Goal: Information Seeking & Learning: Learn about a topic

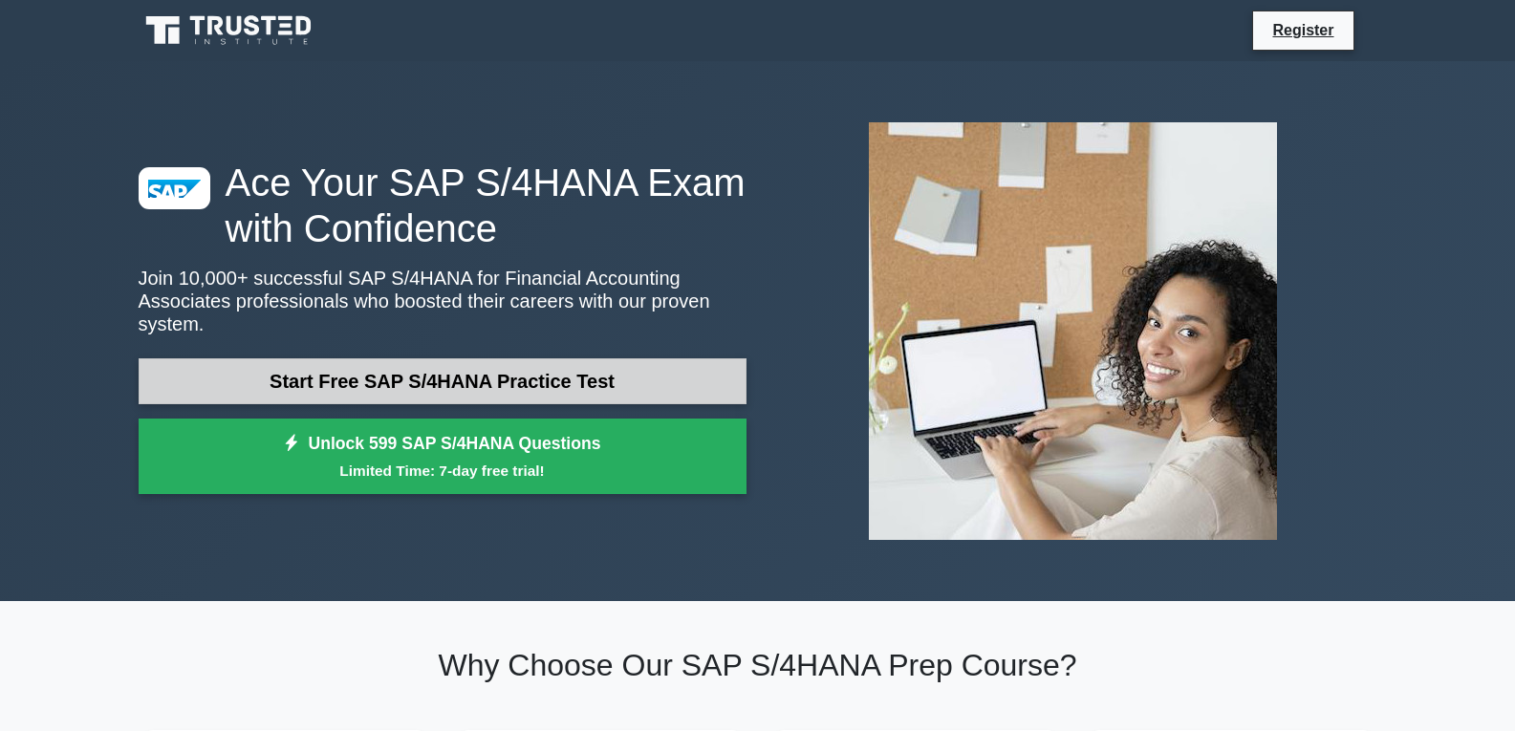
click at [384, 377] on link "Start Free SAP S/4HANA Practice Test" at bounding box center [443, 381] width 608 height 46
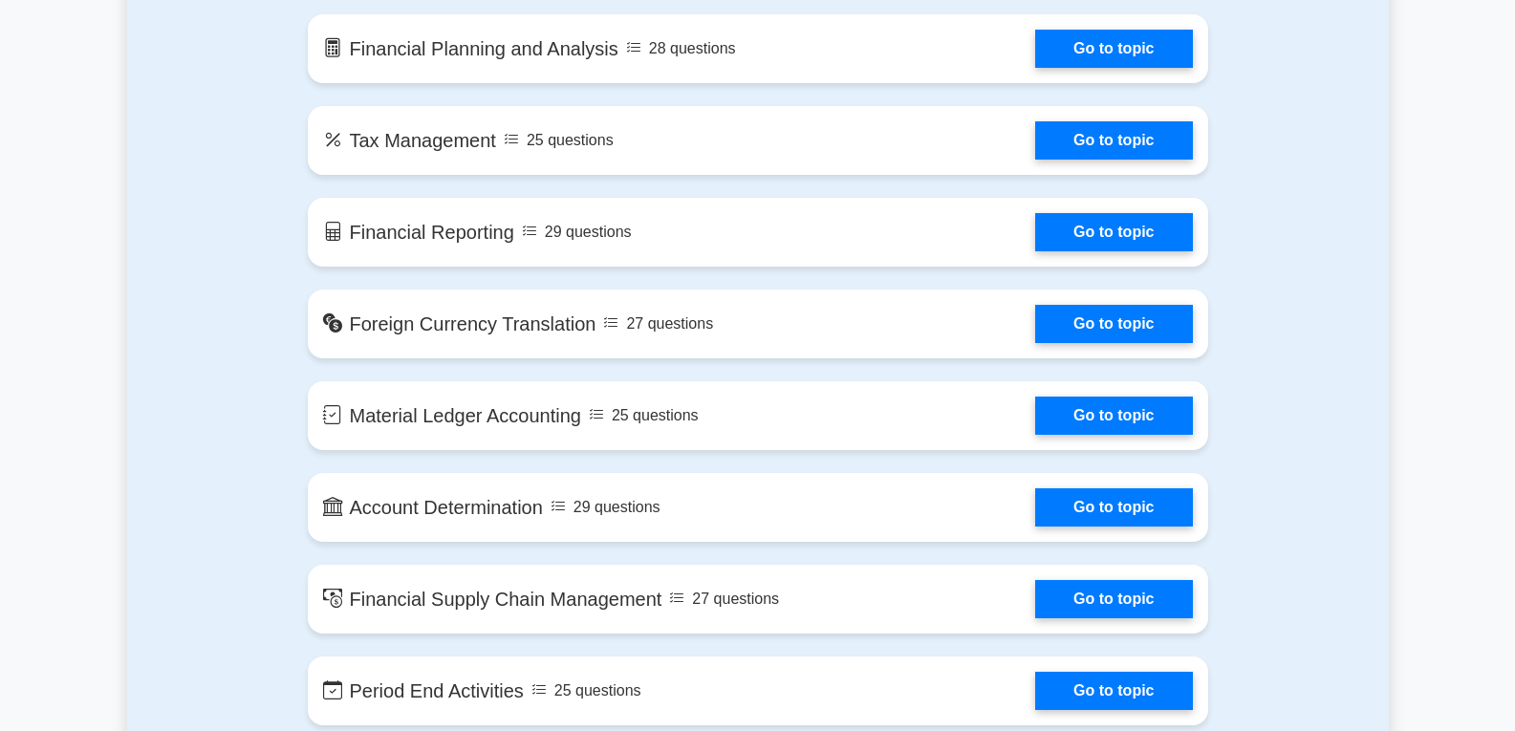
scroll to position [2166, 0]
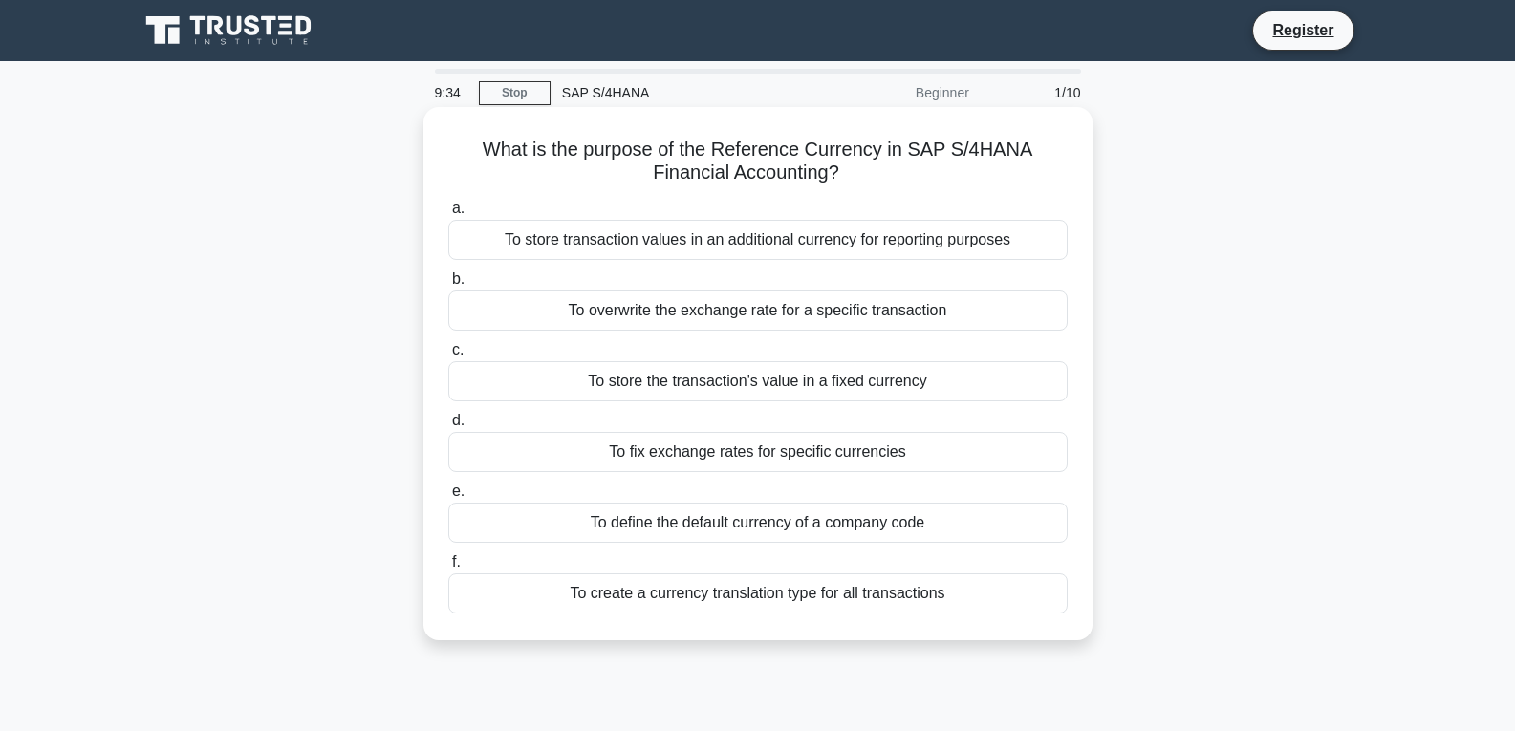
click at [845, 246] on div "To store transaction values in an additional currency for reporting purposes" at bounding box center [757, 240] width 619 height 40
click at [448, 215] on input "a. To store transaction values in an additional currency for reporting purposes" at bounding box center [448, 209] width 0 height 12
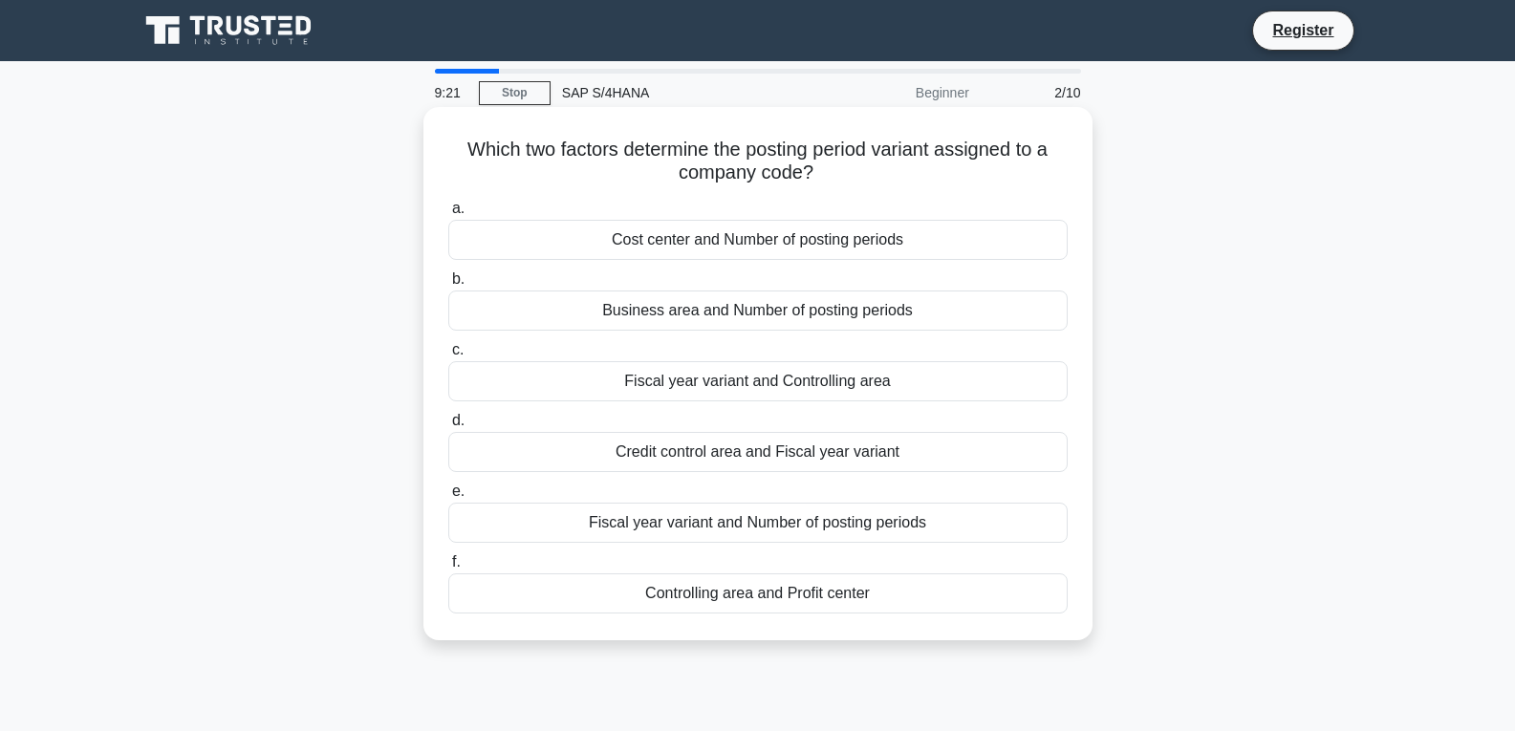
click at [861, 239] on div "Cost center and Number of posting periods" at bounding box center [757, 240] width 619 height 40
click at [448, 215] on input "a. Cost center and Number of posting periods" at bounding box center [448, 209] width 0 height 12
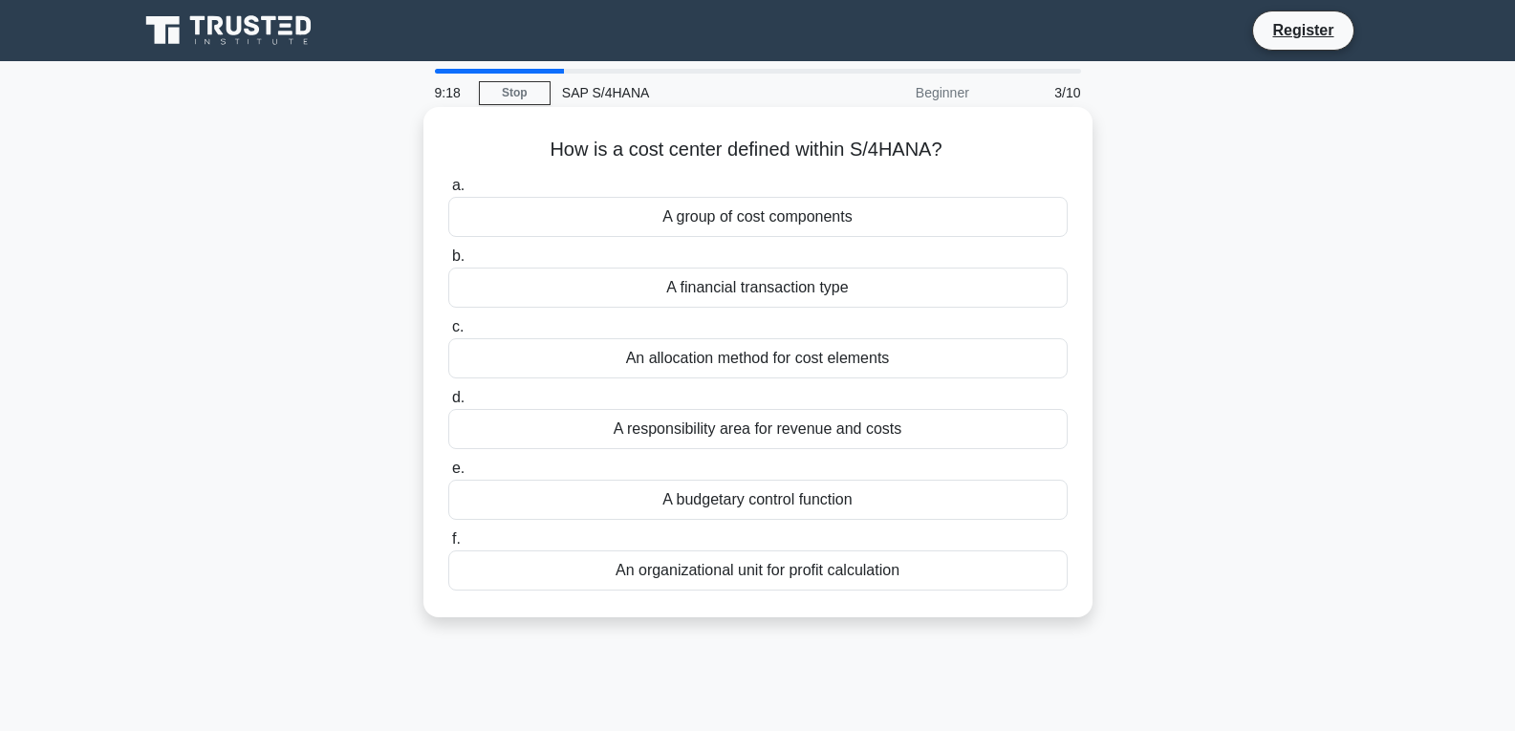
click at [709, 293] on div "A financial transaction type" at bounding box center [757, 288] width 619 height 40
click at [448, 263] on input "b. A financial transaction type" at bounding box center [448, 256] width 0 height 12
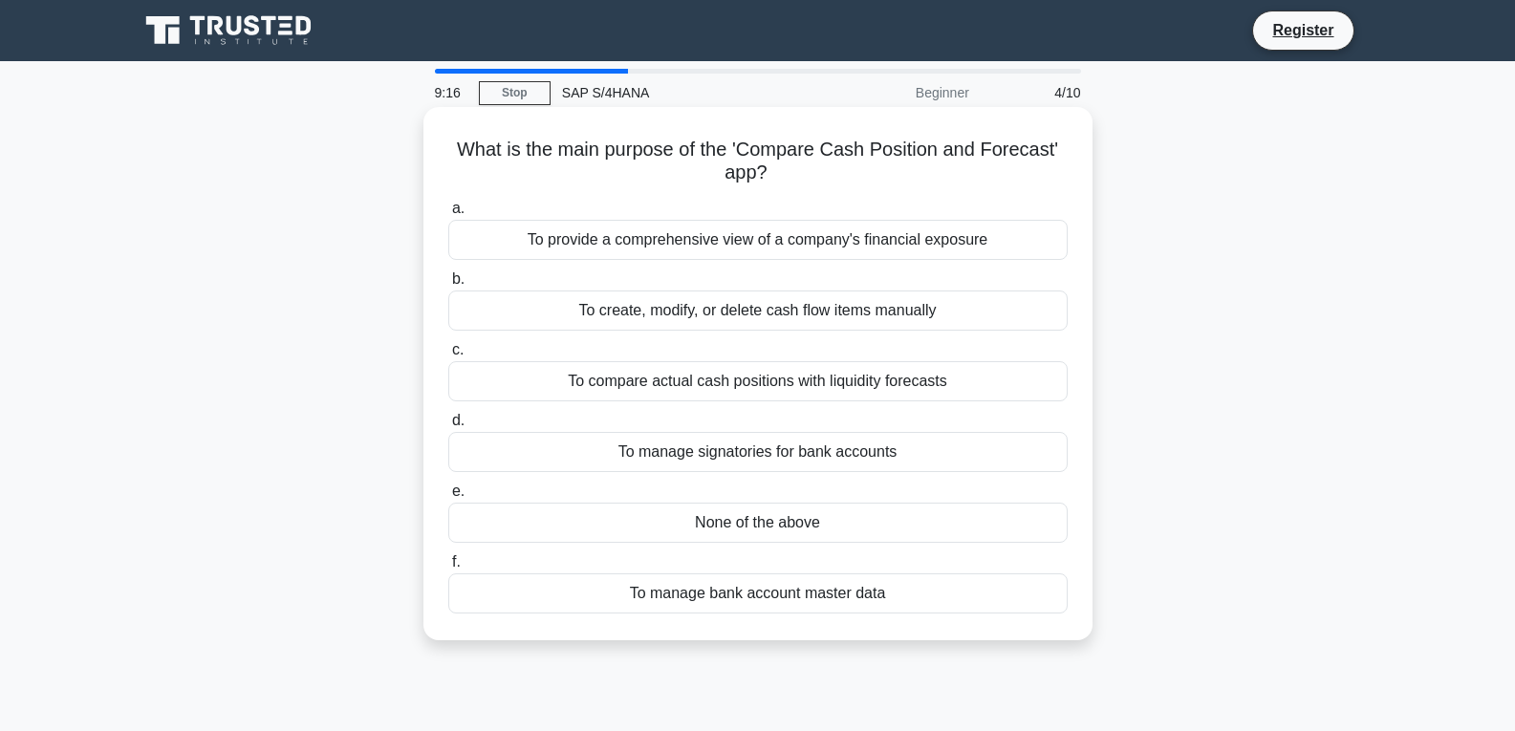
click at [688, 381] on div "To compare actual cash positions with liquidity forecasts" at bounding box center [757, 381] width 619 height 40
click at [448, 356] on input "c. To compare actual cash positions with liquidity forecasts" at bounding box center [448, 350] width 0 height 12
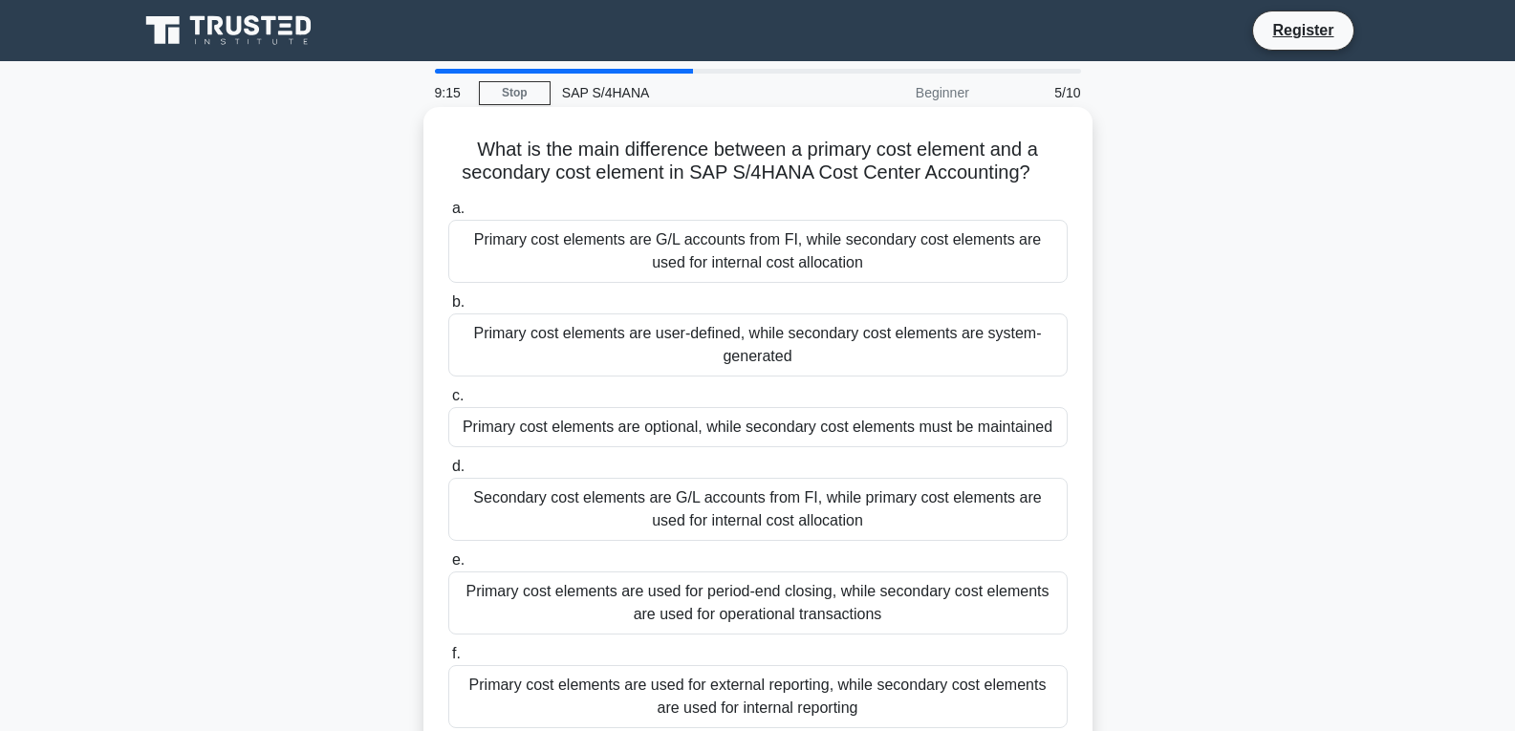
click at [683, 344] on div "Primary cost elements are user-defined, while secondary cost elements are syste…" at bounding box center [757, 344] width 619 height 63
click at [448, 309] on input "b. Primary cost elements are user-defined, while secondary cost elements are sy…" at bounding box center [448, 302] width 0 height 12
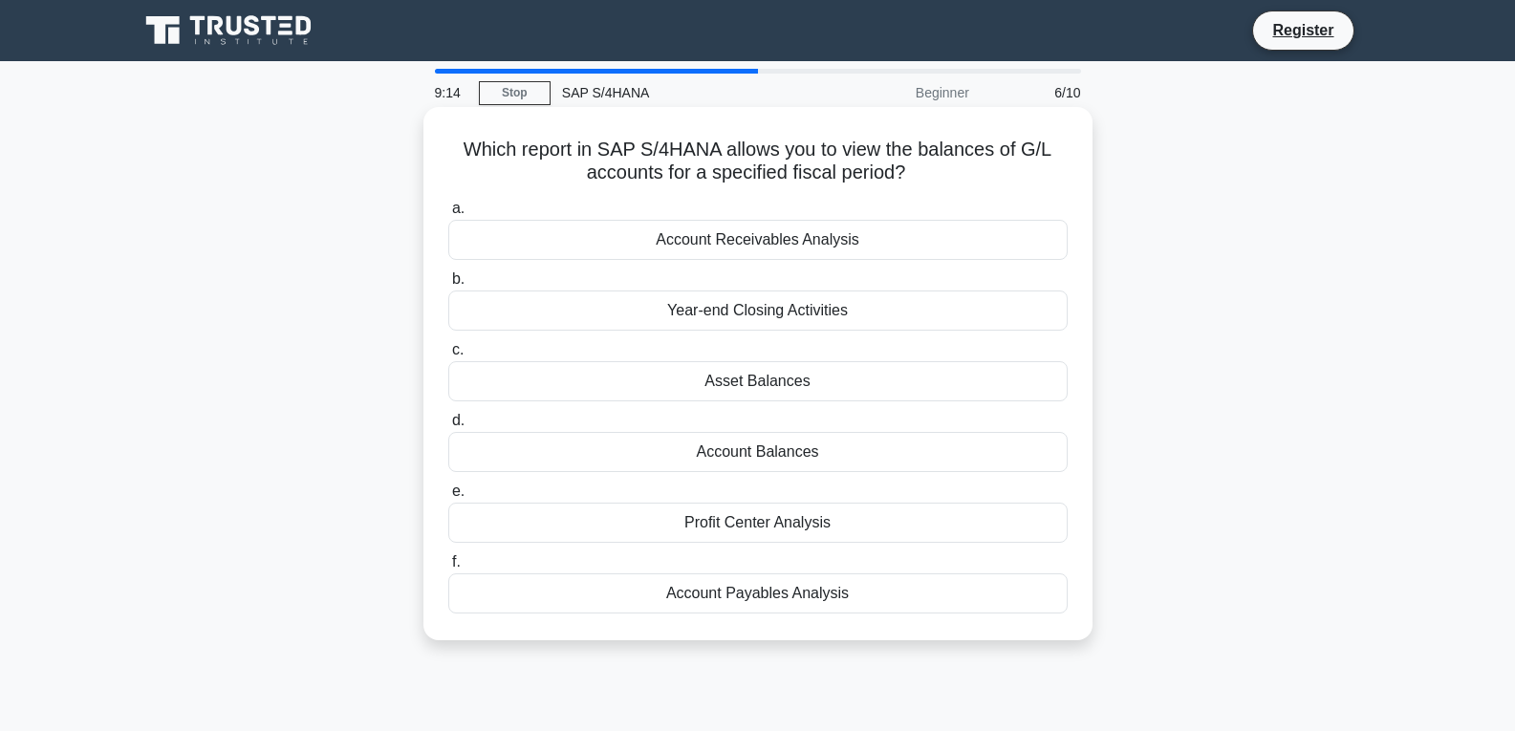
click at [703, 377] on div "Asset Balances" at bounding box center [757, 381] width 619 height 40
click at [448, 356] on input "c. Asset Balances" at bounding box center [448, 350] width 0 height 12
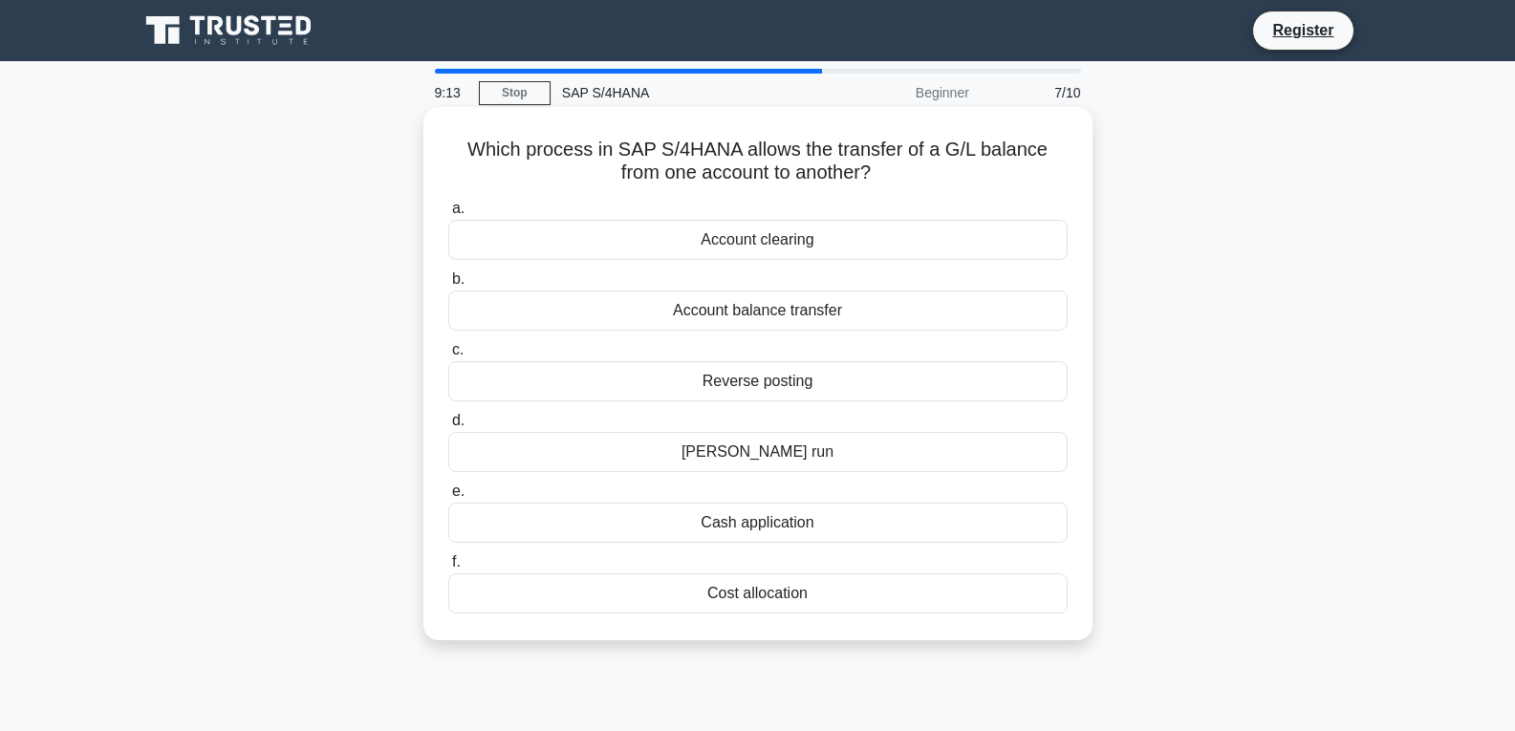
click at [709, 452] on div "[PERSON_NAME] run" at bounding box center [757, 452] width 619 height 40
click at [448, 427] on input "[PERSON_NAME] run" at bounding box center [448, 421] width 0 height 12
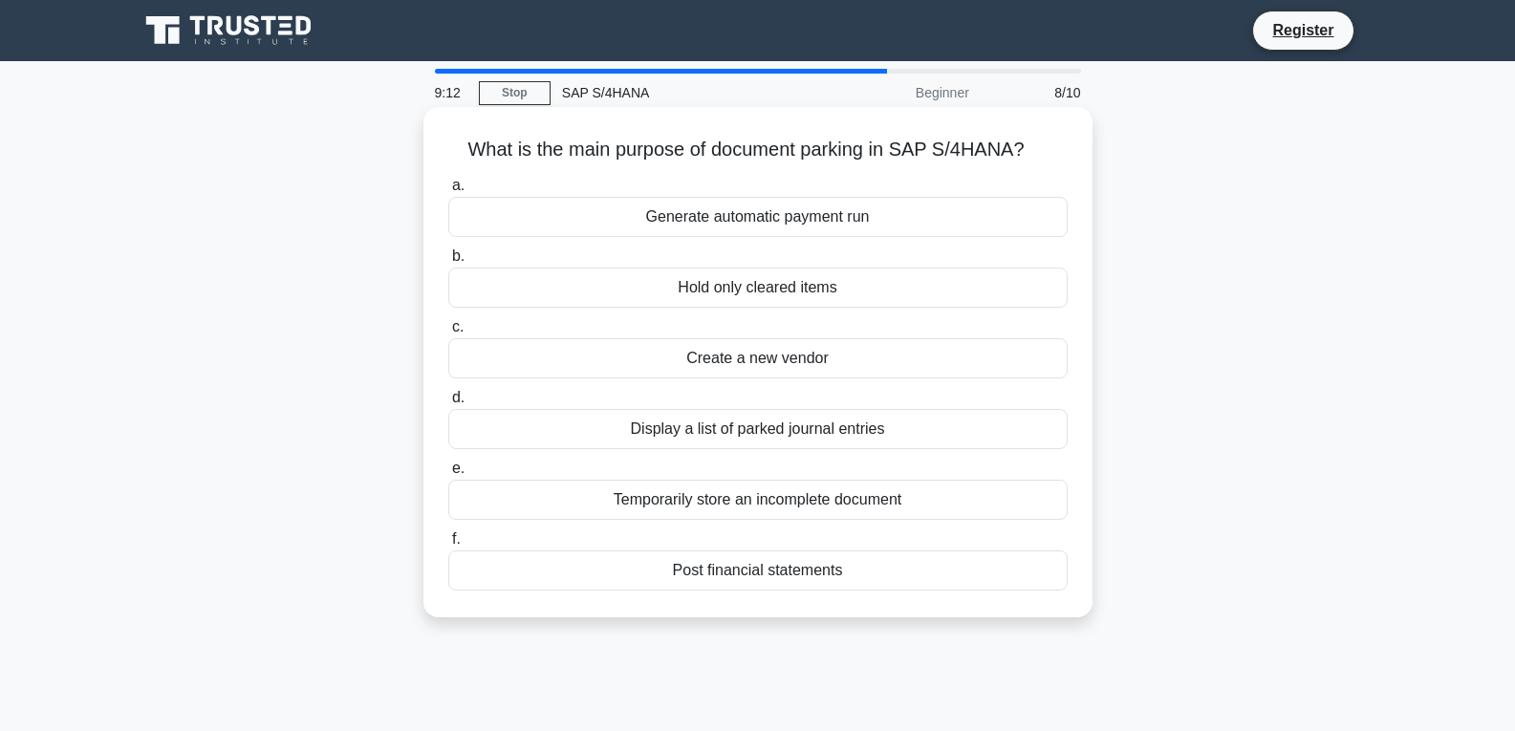
click at [722, 237] on div "Generate automatic payment run" at bounding box center [757, 217] width 619 height 40
click at [448, 192] on input "a. Generate automatic payment run" at bounding box center [448, 186] width 0 height 12
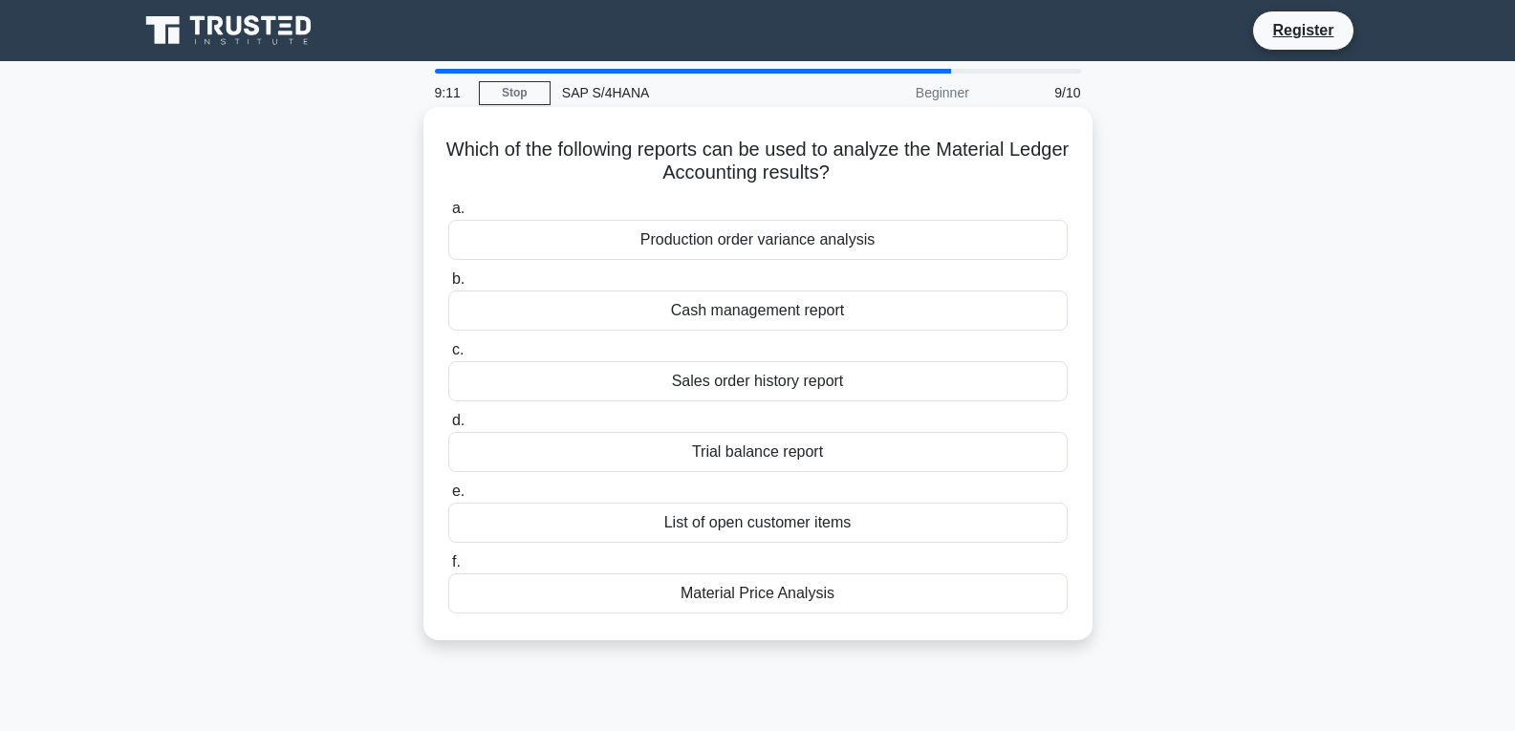
click at [722, 240] on div "Production order variance analysis" at bounding box center [757, 240] width 619 height 40
click at [448, 215] on input "a. Production order variance analysis" at bounding box center [448, 209] width 0 height 12
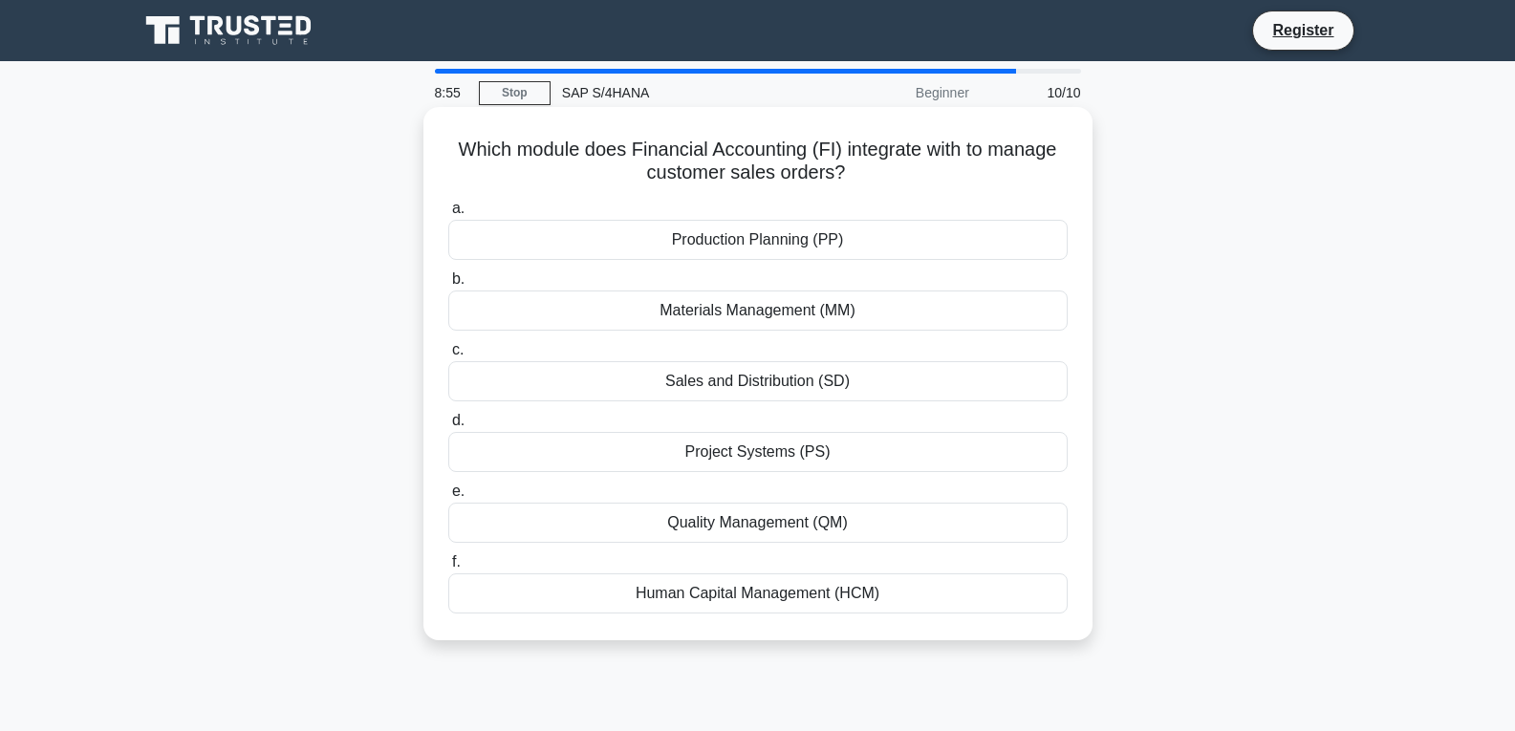
click at [826, 233] on div "Production Planning (PP)" at bounding box center [757, 240] width 619 height 40
click at [448, 215] on input "a. Production Planning (PP)" at bounding box center [448, 209] width 0 height 12
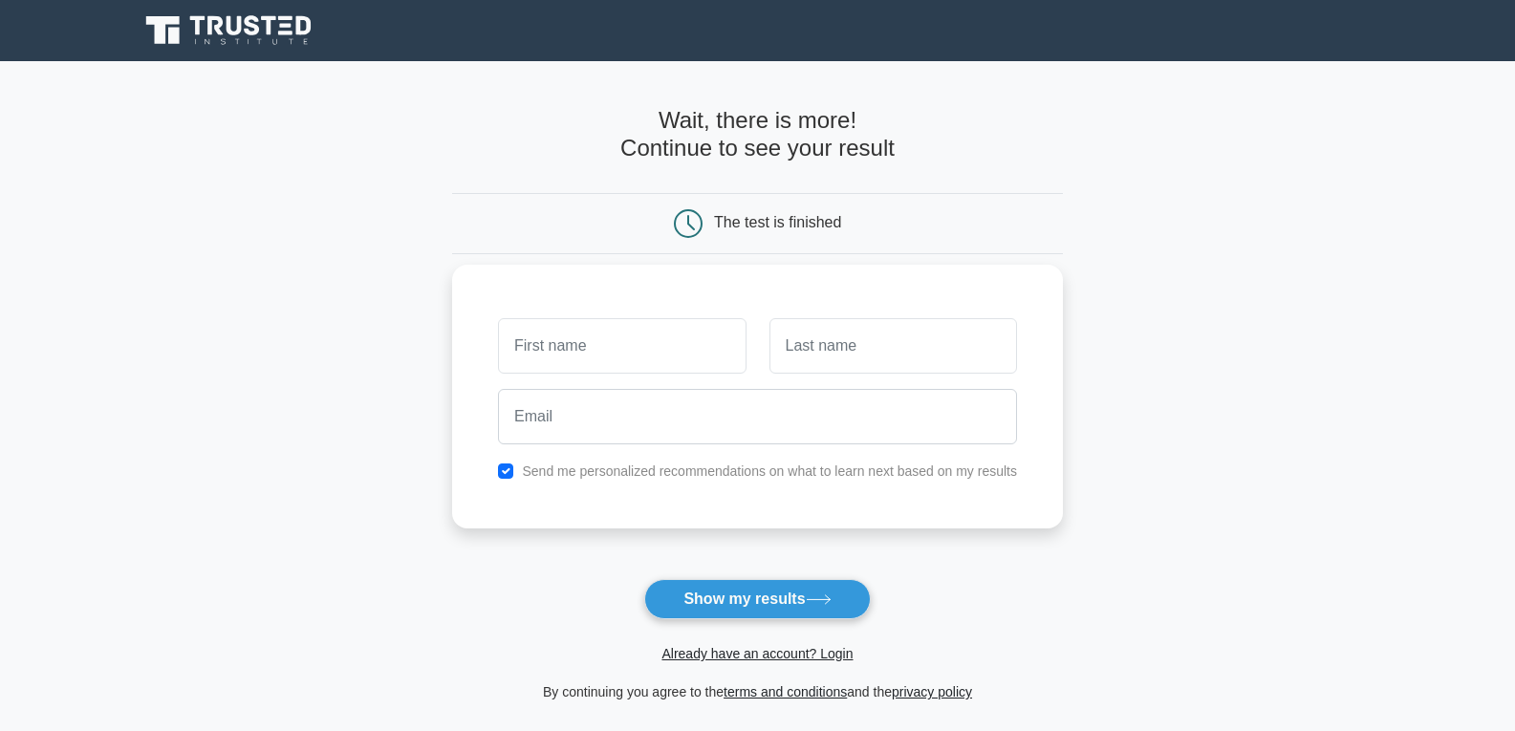
type input "D"
click at [725, 596] on button "Show my results" at bounding box center [757, 599] width 226 height 40
type input "D"
type input "Rohit"
click at [849, 356] on input "text" at bounding box center [893, 345] width 248 height 55
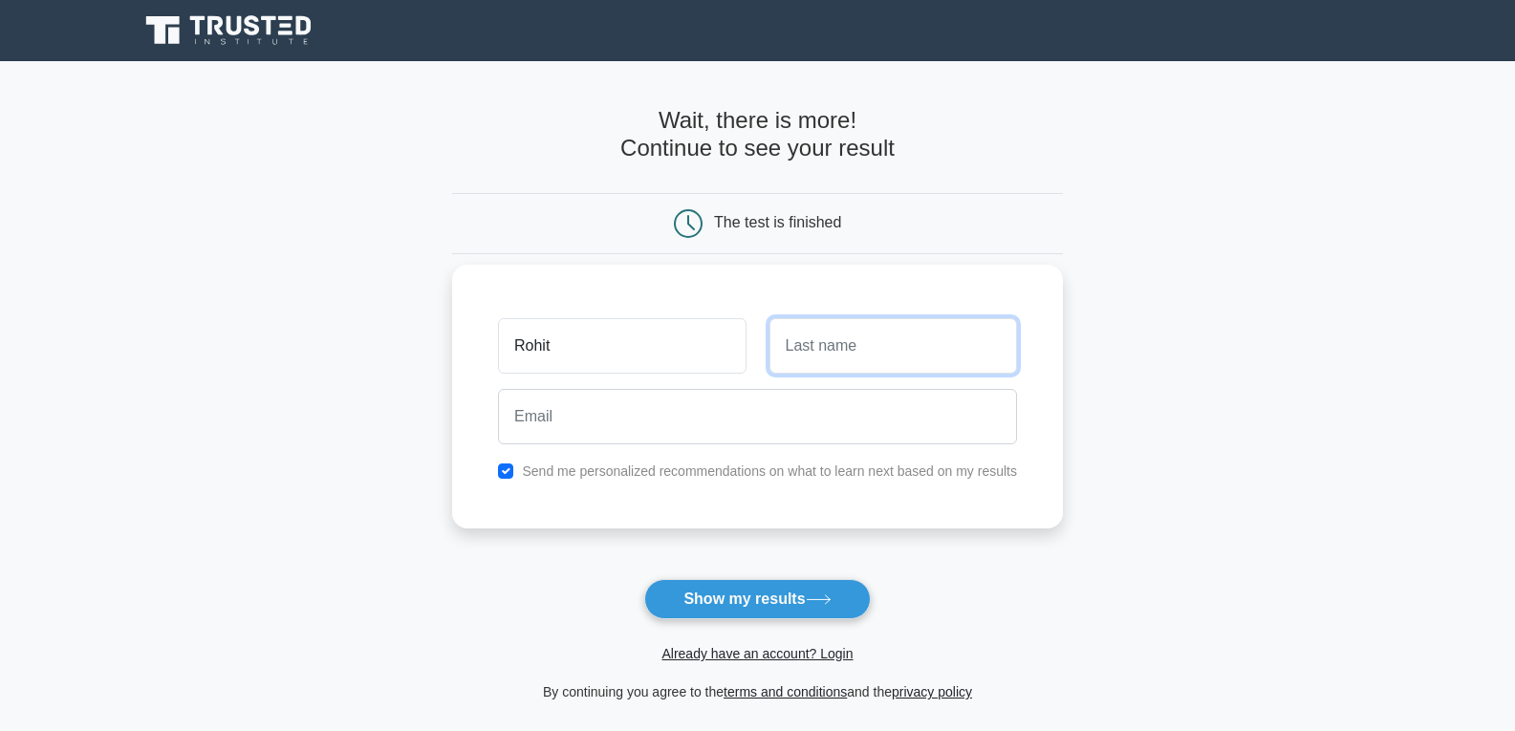
type input "Kumar"
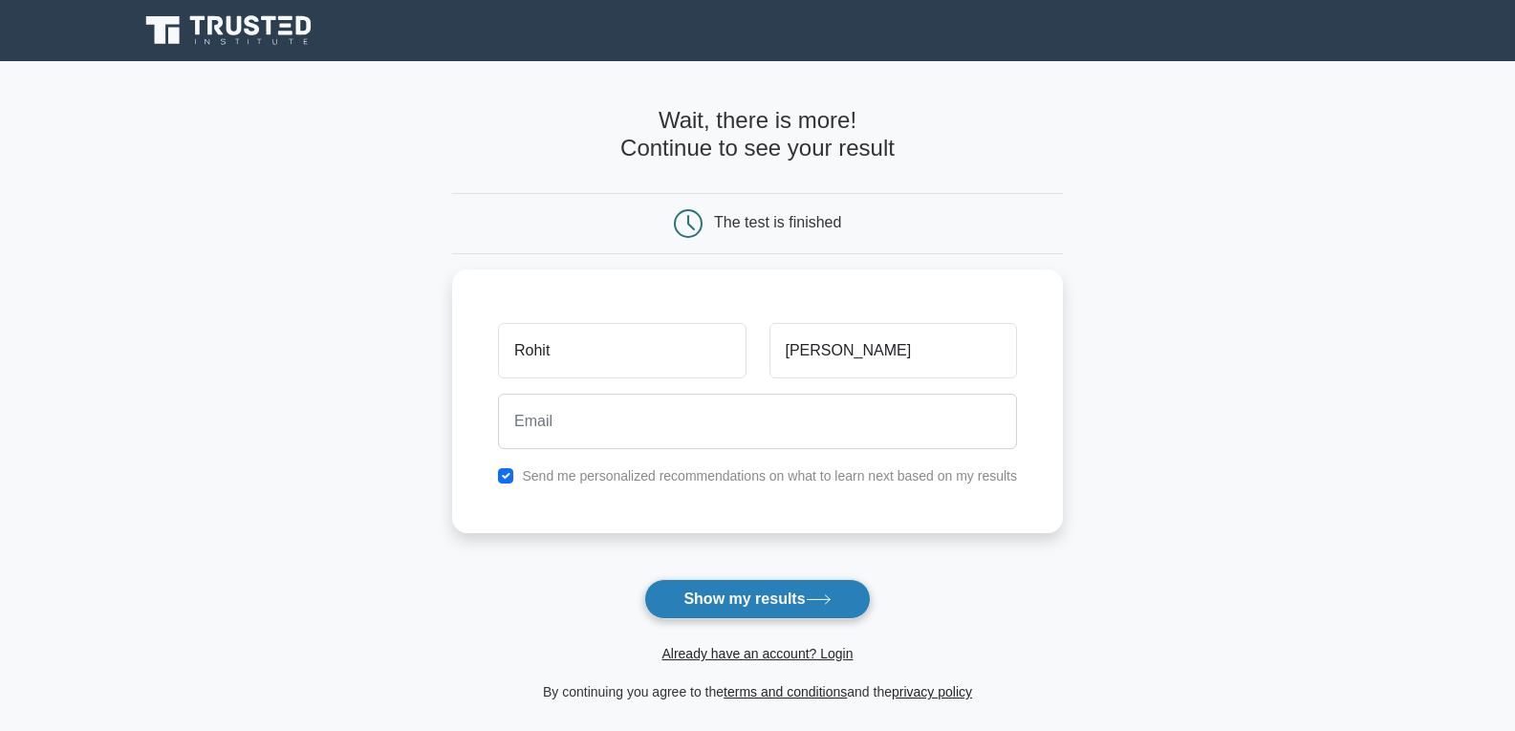
click at [759, 601] on button "Show my results" at bounding box center [757, 599] width 226 height 40
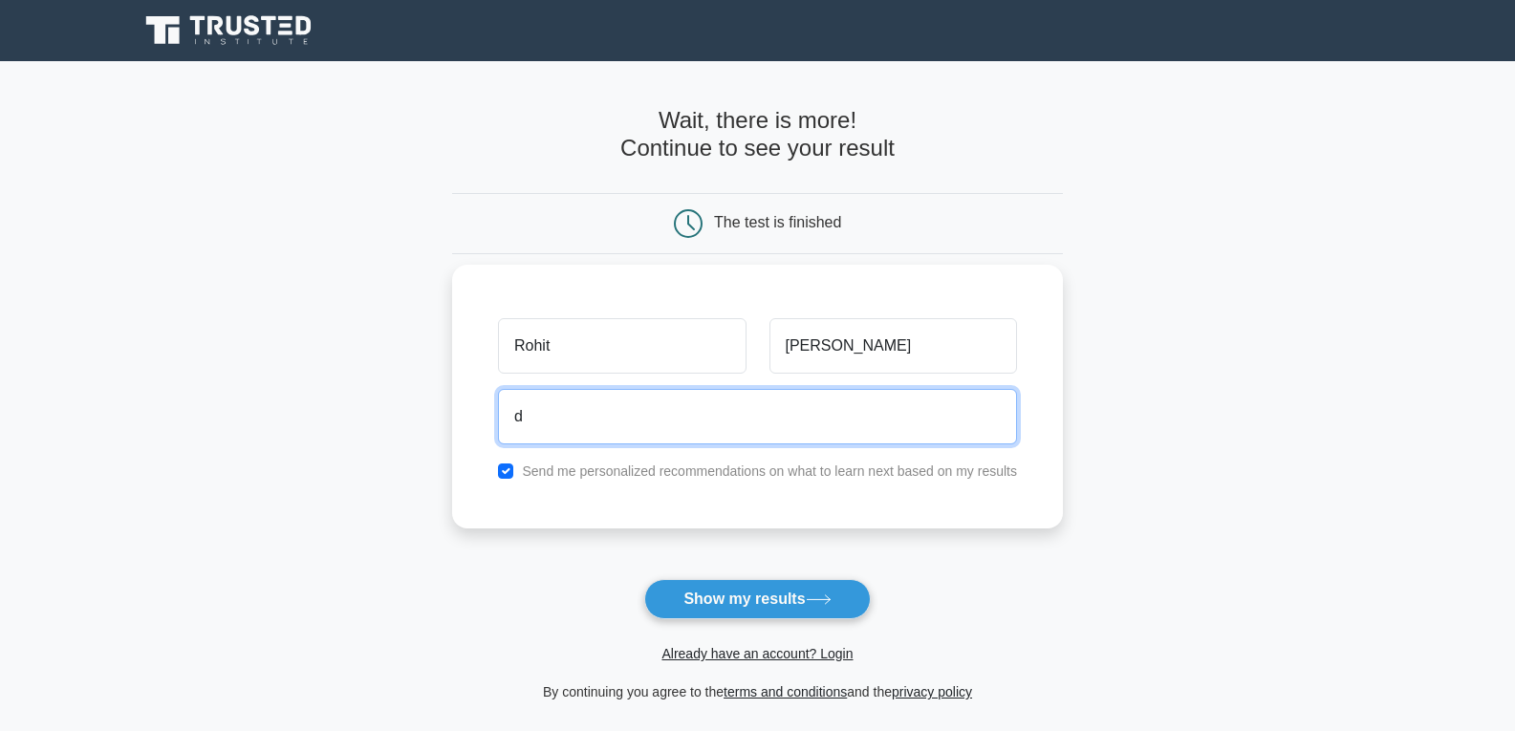
type input "dp8127820@gmail.com"
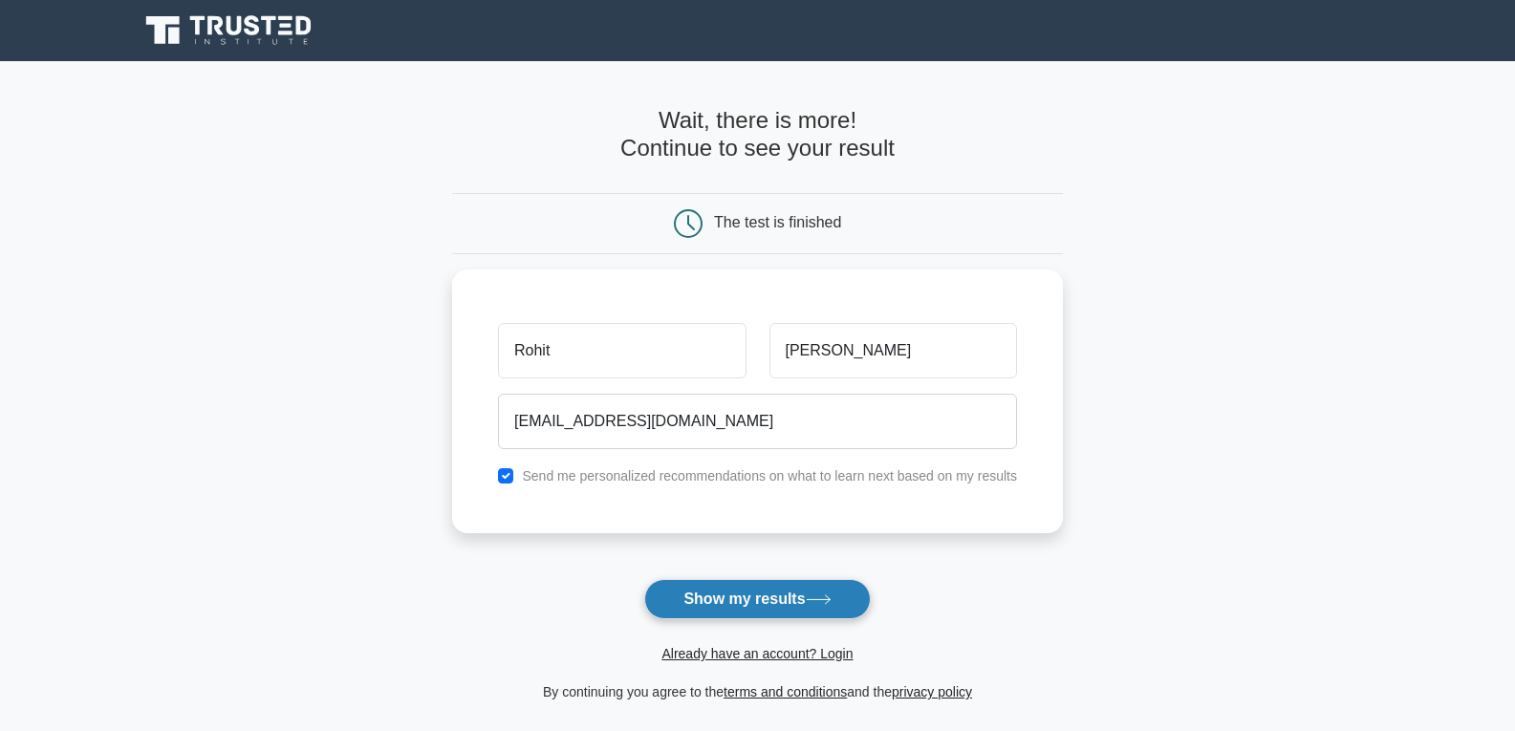
click at [734, 602] on button "Show my results" at bounding box center [757, 599] width 226 height 40
